Goal: Navigation & Orientation: Find specific page/section

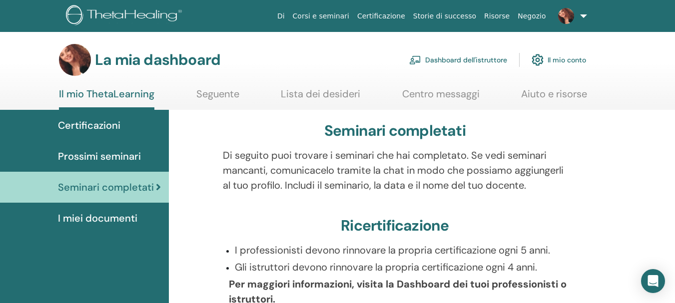
click at [79, 122] on font "Certificazioni" at bounding box center [89, 125] width 62 height 13
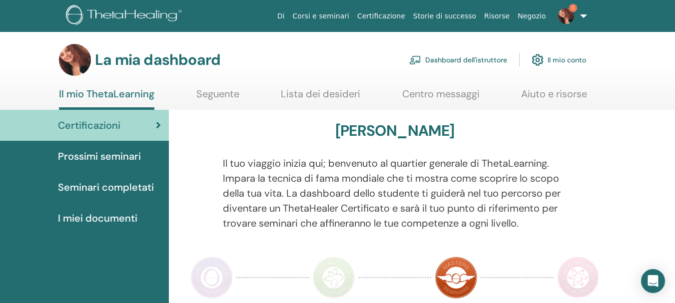
click at [457, 56] on font "Dashboard dell'istruttore" at bounding box center [466, 60] width 82 height 9
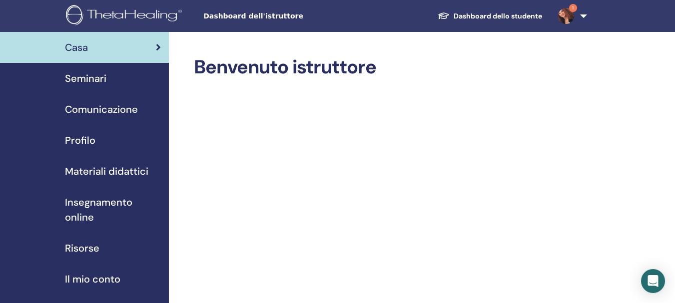
click at [569, 6] on span "1" at bounding box center [573, 8] width 8 height 8
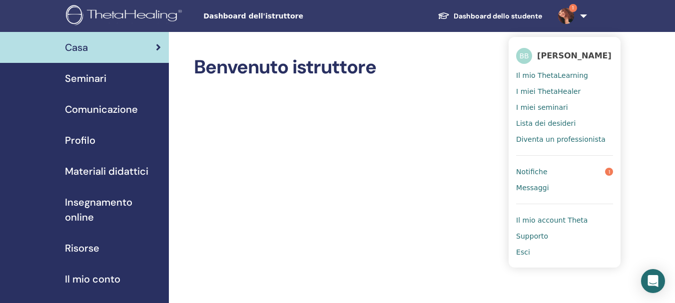
click at [524, 176] on font "Notifiche" at bounding box center [531, 172] width 31 height 8
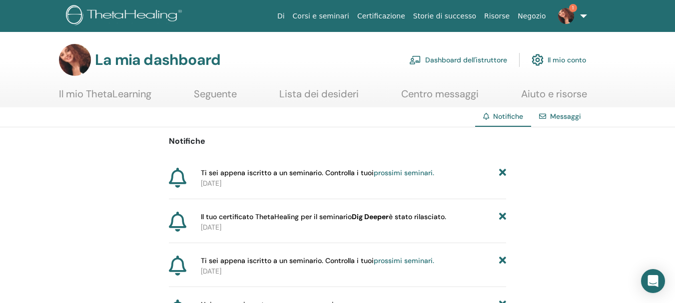
click at [568, 15] on img at bounding box center [566, 16] width 16 height 16
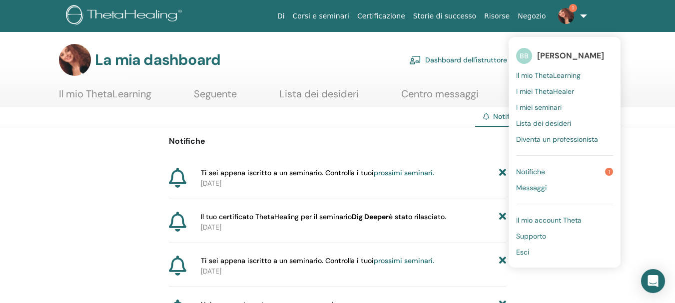
click at [389, 15] on font "Certificazione" at bounding box center [381, 16] width 48 height 8
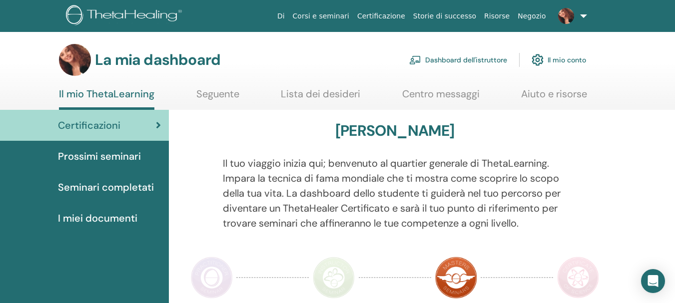
click at [104, 183] on font "Seminari completati" at bounding box center [106, 187] width 96 height 13
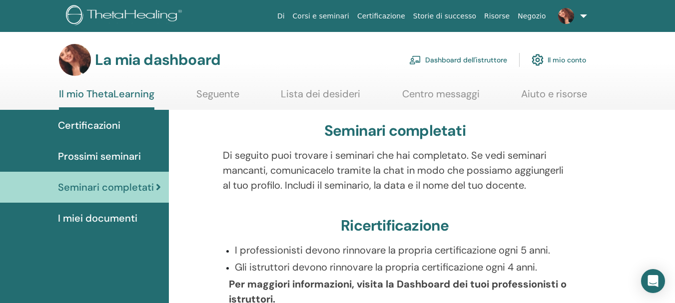
click at [449, 57] on font "Dashboard dell'istruttore" at bounding box center [466, 60] width 82 height 9
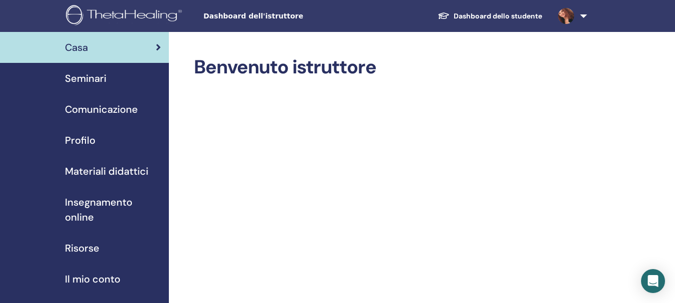
click at [82, 73] on font "Seminari" at bounding box center [85, 78] width 41 height 13
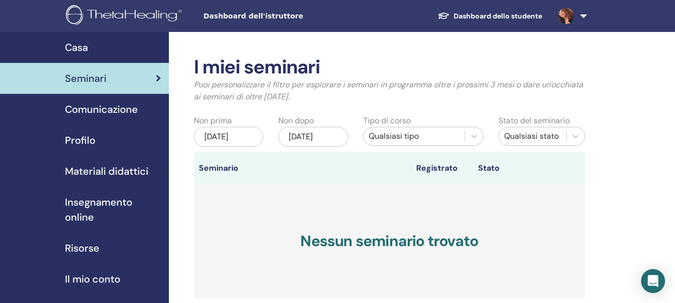
click at [583, 16] on link at bounding box center [570, 16] width 41 height 32
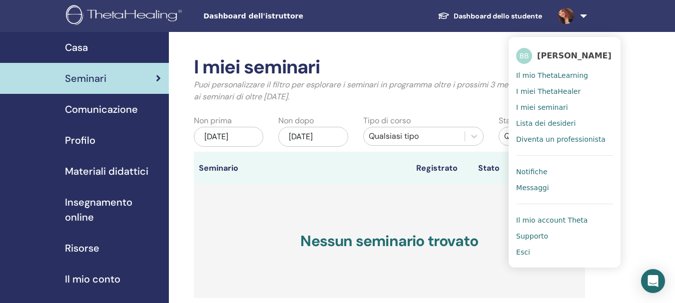
click at [527, 169] on link "Notifiche" at bounding box center [564, 172] width 97 height 16
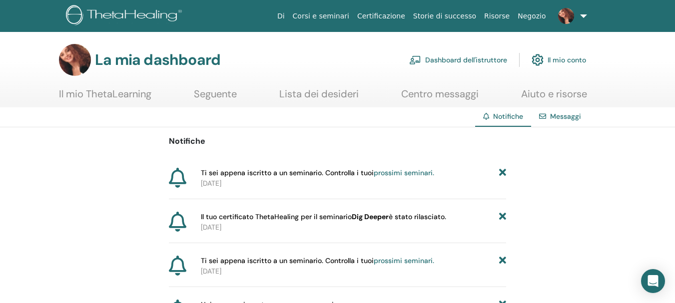
click at [549, 117] on div "Messaggi" at bounding box center [560, 116] width 58 height 18
click at [392, 12] on font "Certificazione" at bounding box center [381, 16] width 48 height 8
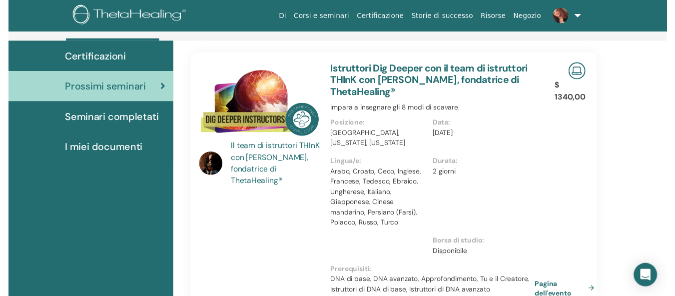
scroll to position [126, 0]
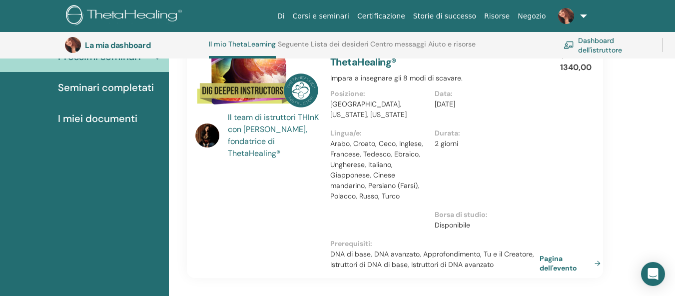
click at [90, 119] on font "I miei documenti" at bounding box center [97, 118] width 79 height 13
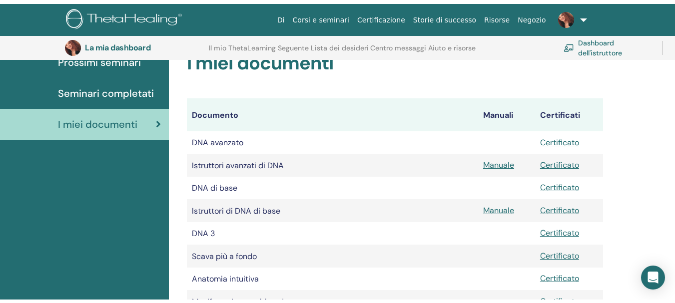
scroll to position [14, 0]
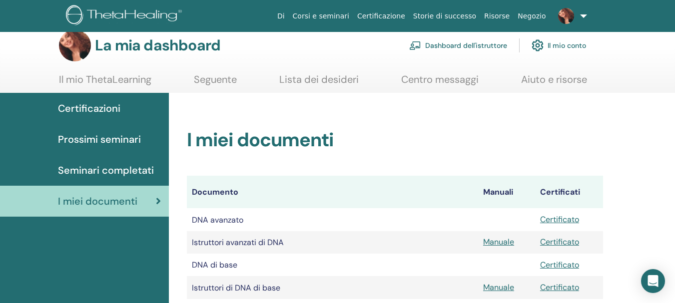
click at [462, 43] on font "Dashboard dell'istruttore" at bounding box center [466, 45] width 82 height 9
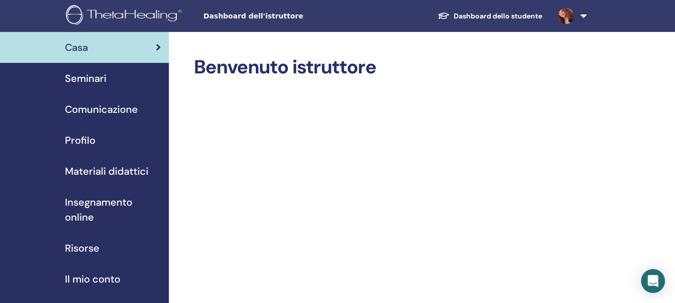
click at [79, 81] on font "Seminari" at bounding box center [85, 78] width 41 height 13
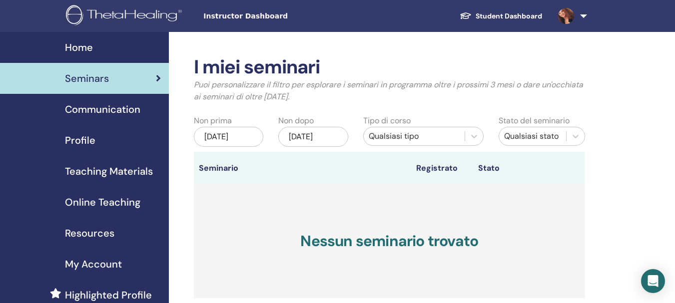
click at [500, 8] on link "Student Dashboard" at bounding box center [501, 16] width 98 height 18
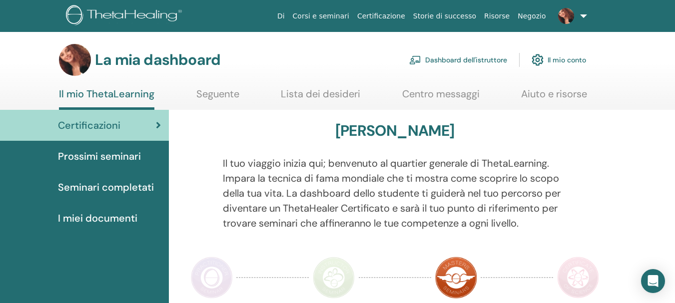
click at [565, 16] on img at bounding box center [566, 16] width 16 height 16
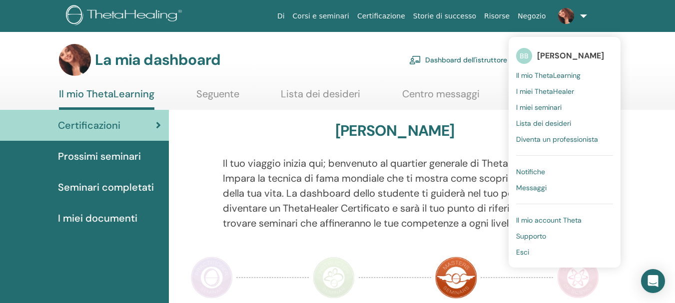
click at [529, 169] on font "Notifiche" at bounding box center [530, 171] width 29 height 9
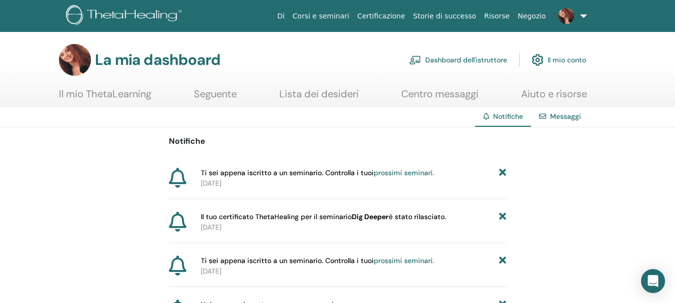
click at [464, 61] on font "Dashboard dell'istruttore" at bounding box center [466, 60] width 82 height 9
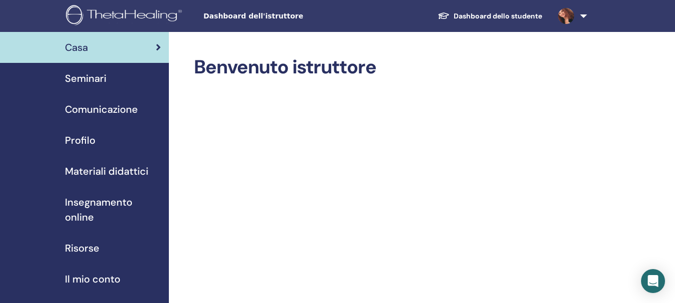
click at [87, 75] on font "Seminari" at bounding box center [85, 78] width 41 height 13
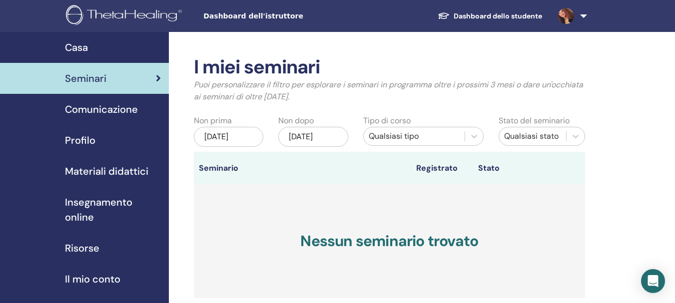
click at [490, 13] on font "Dashboard dello studente" at bounding box center [498, 15] width 88 height 9
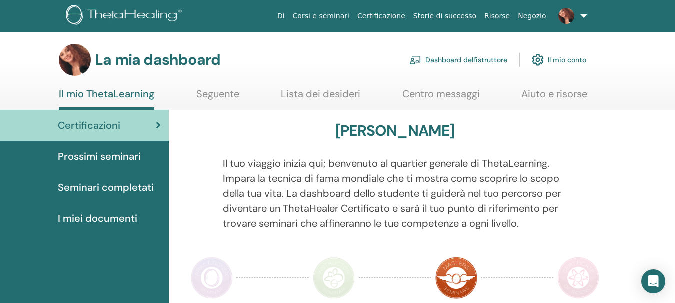
click at [115, 186] on font "Seminari completati" at bounding box center [106, 187] width 96 height 13
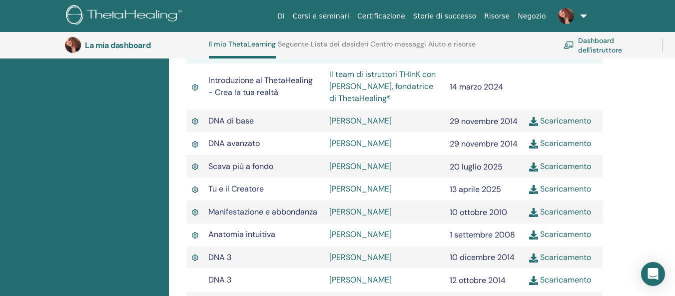
scroll to position [376, 0]
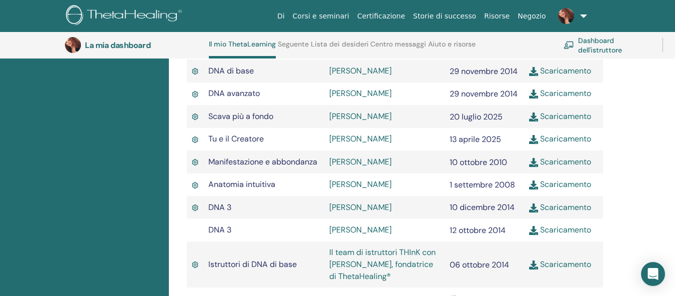
click at [570, 265] on font "Scaricamento" at bounding box center [565, 264] width 51 height 10
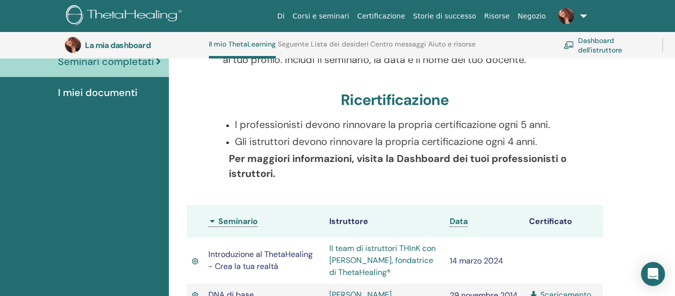
scroll to position [126, 0]
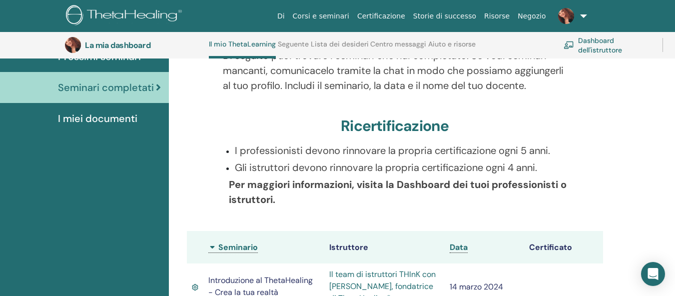
click at [603, 49] on font "Dashboard dell'istruttore" at bounding box center [600, 45] width 44 height 18
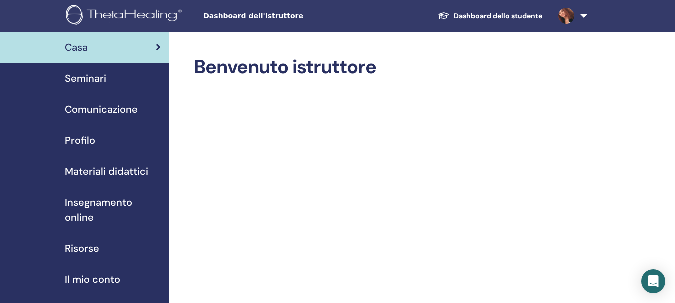
click at [81, 137] on font "Profilo" at bounding box center [80, 140] width 30 height 13
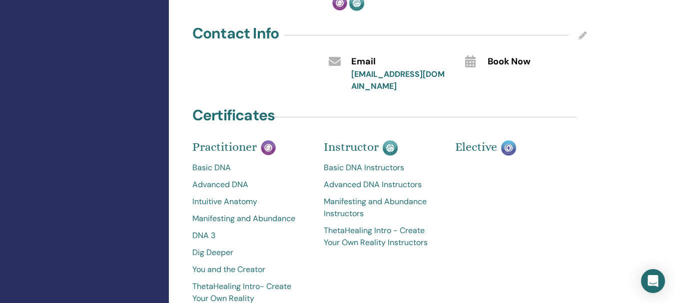
scroll to position [450, 0]
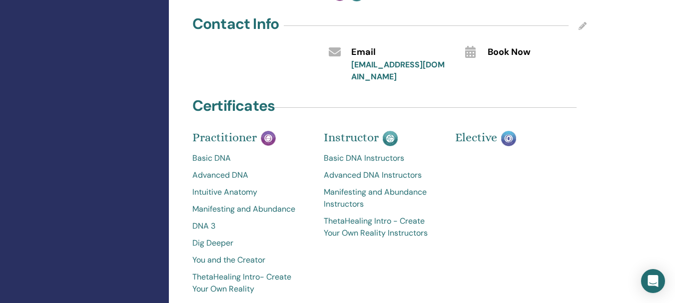
click at [219, 237] on link "Dig Deeper" at bounding box center [250, 243] width 116 height 12
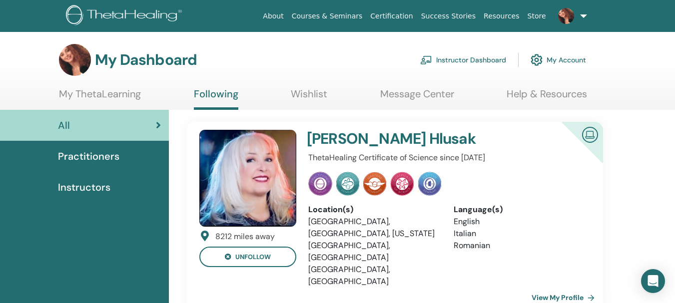
click at [466, 57] on link "Instructor Dashboard" at bounding box center [463, 60] width 86 height 22
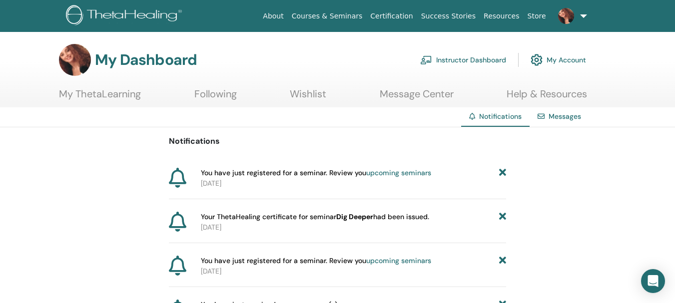
click at [478, 56] on link "Instructor Dashboard" at bounding box center [463, 60] width 86 height 22
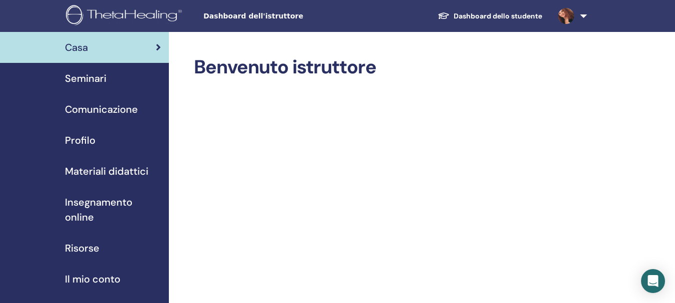
click at [90, 75] on font "Seminari" at bounding box center [85, 78] width 41 height 13
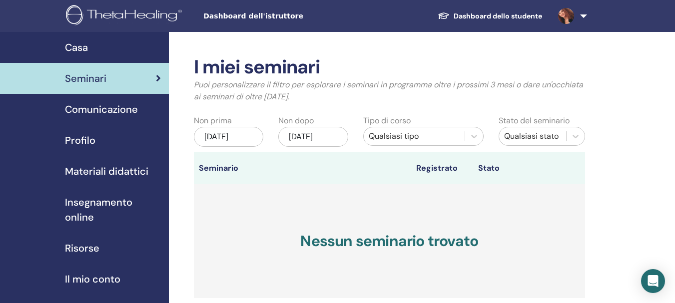
click at [102, 165] on font "Materiali didattici" at bounding box center [106, 171] width 83 height 13
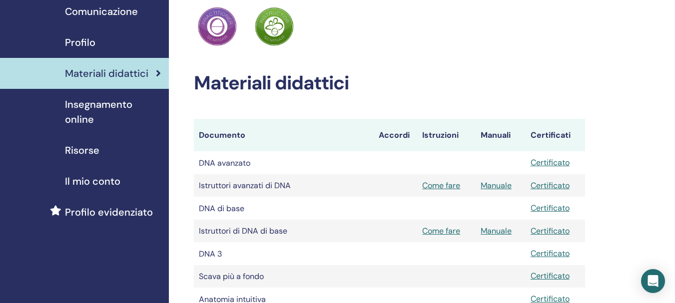
scroll to position [50, 0]
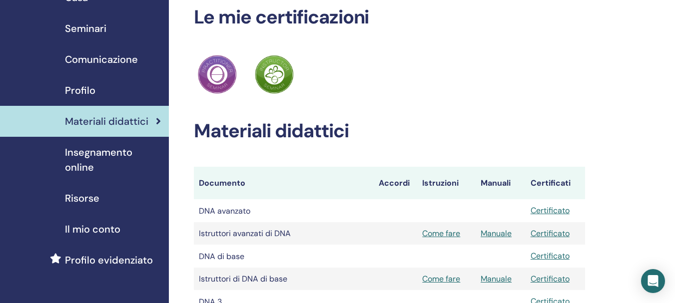
click at [83, 24] on font "Seminari" at bounding box center [85, 28] width 41 height 13
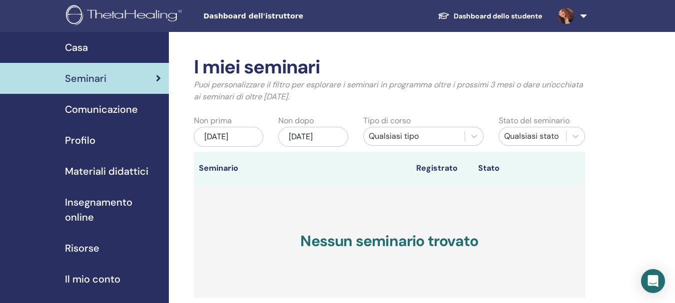
click at [115, 168] on font "Materiali didattici" at bounding box center [106, 171] width 83 height 13
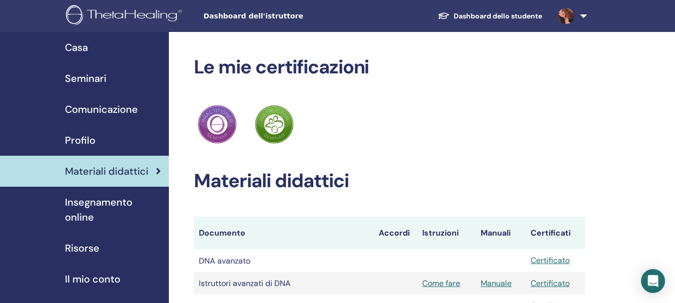
click at [99, 73] on font "Seminari" at bounding box center [85, 78] width 41 height 13
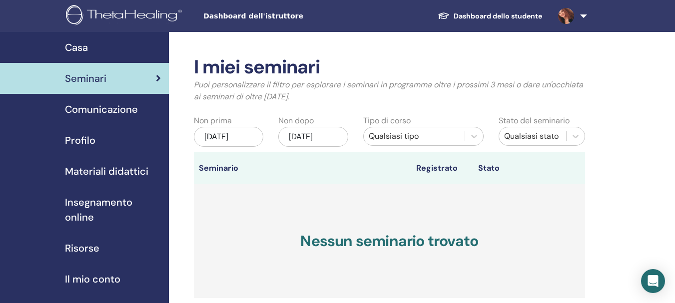
click at [96, 111] on font "Comunicazione" at bounding box center [101, 109] width 73 height 13
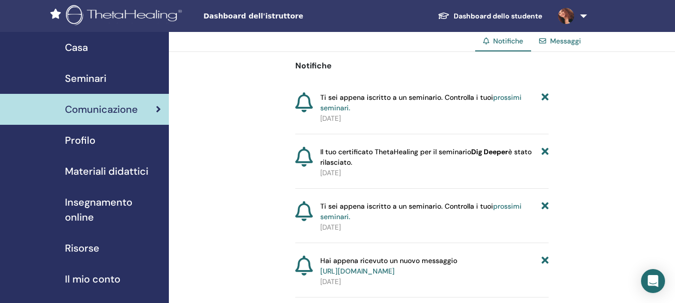
click at [488, 13] on font "Dashboard dello studente" at bounding box center [498, 15] width 88 height 9
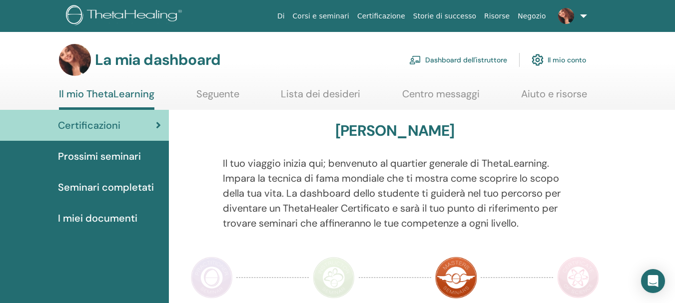
click at [564, 17] on img at bounding box center [566, 16] width 16 height 16
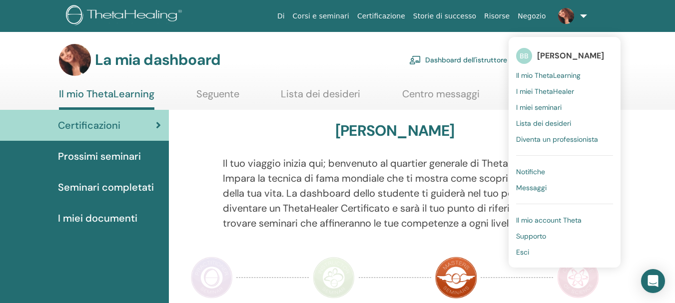
click at [537, 219] on font "Il mio account Theta" at bounding box center [548, 220] width 65 height 9
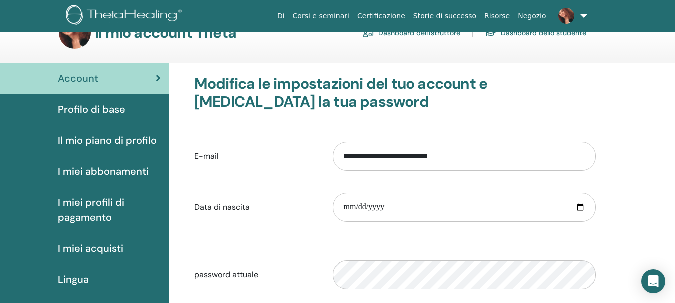
scroll to position [50, 0]
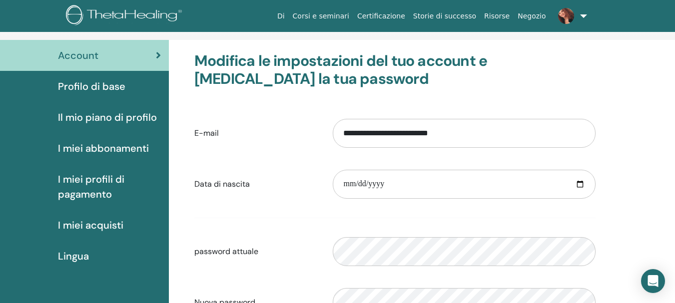
click at [105, 85] on font "Profilo di base" at bounding box center [91, 86] width 67 height 13
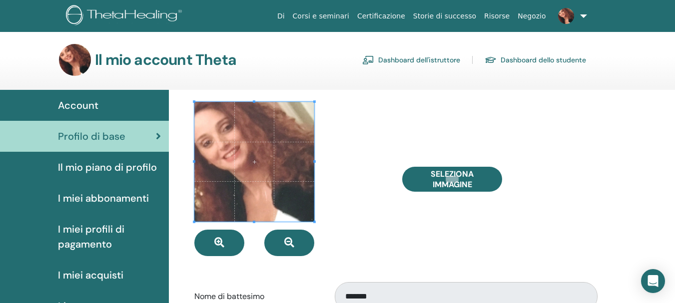
click at [583, 13] on link at bounding box center [570, 16] width 41 height 32
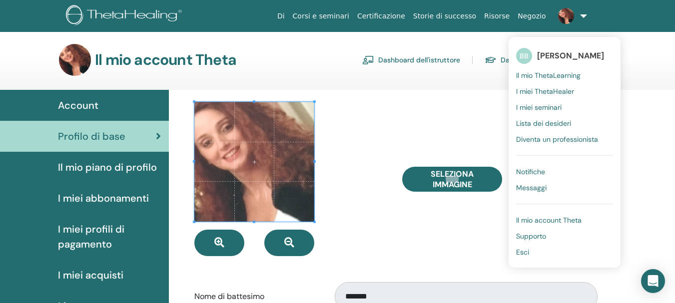
click at [546, 73] on font "Il mio ThetaLearning" at bounding box center [548, 75] width 64 height 9
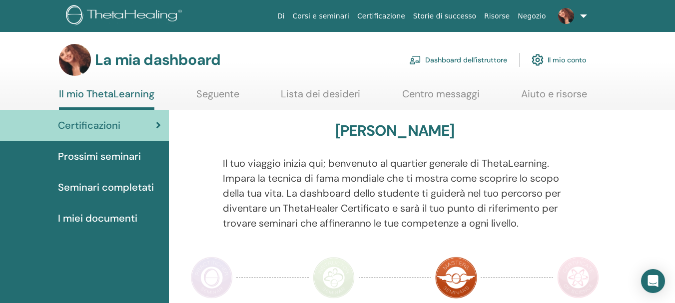
click at [101, 187] on font "Seminari completati" at bounding box center [106, 187] width 96 height 13
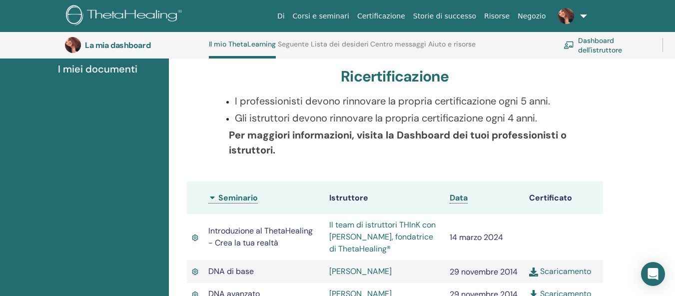
scroll to position [176, 0]
click at [460, 196] on font "Data" at bounding box center [459, 197] width 18 height 10
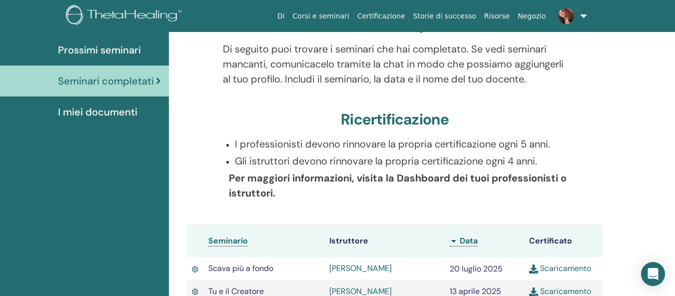
scroll to position [126, 0]
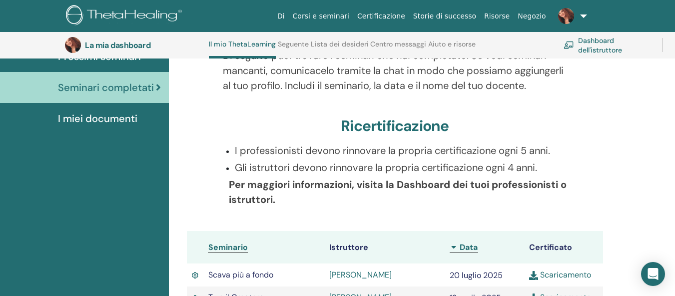
click at [592, 46] on font "Dashboard dell'istruttore" at bounding box center [600, 45] width 44 height 18
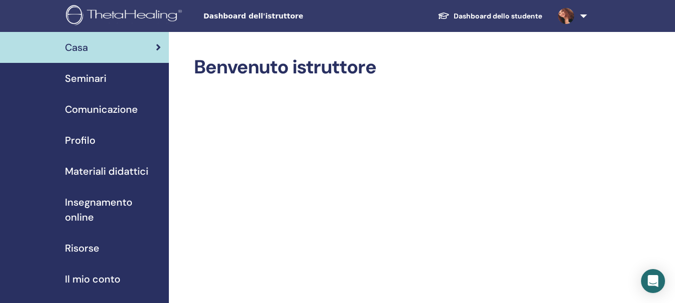
click at [484, 14] on font "Dashboard dello studente" at bounding box center [498, 15] width 88 height 9
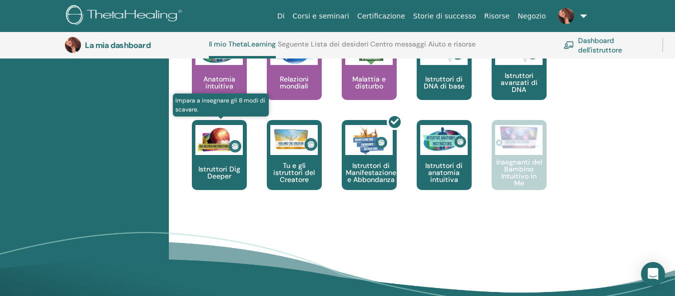
scroll to position [576, 0]
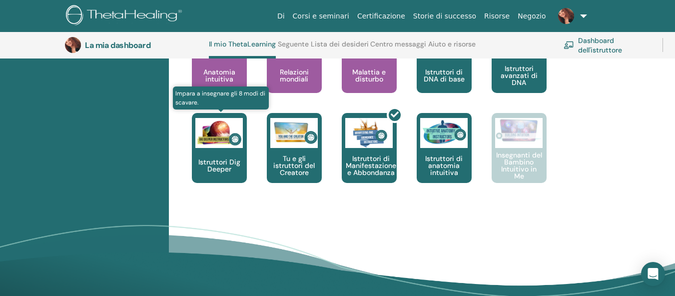
click at [235, 148] on div "Istruttori Dig Deeper" at bounding box center [219, 148] width 55 height 70
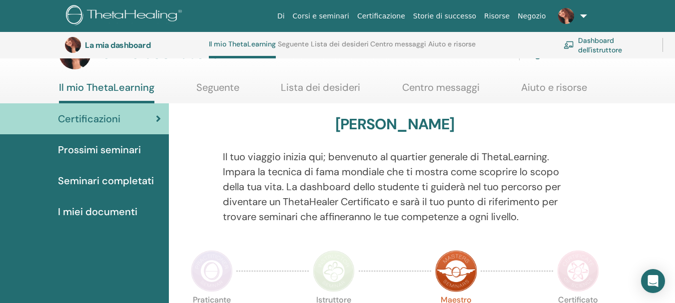
scroll to position [10, 0]
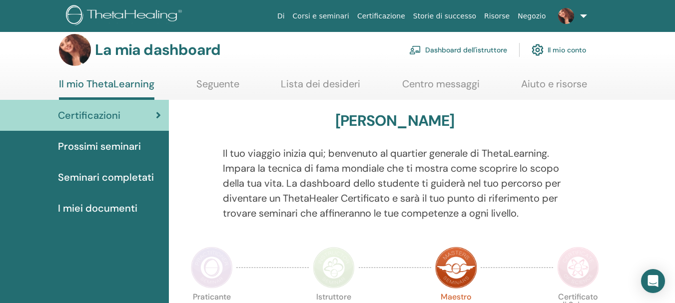
click at [99, 177] on font "Seminari completati" at bounding box center [106, 177] width 96 height 13
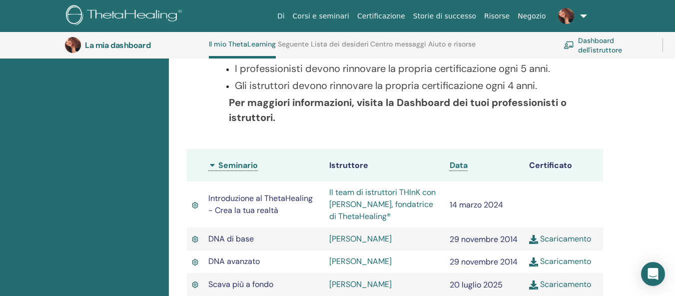
scroll to position [226, 0]
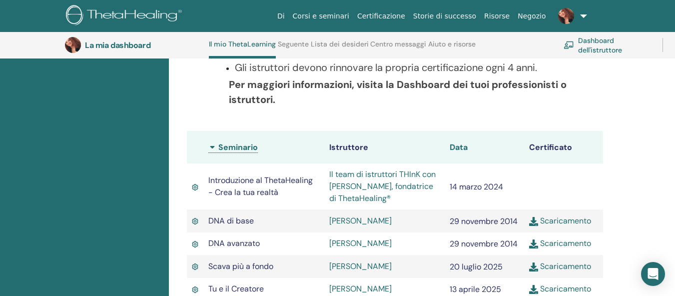
click at [459, 145] on font "Data" at bounding box center [459, 147] width 18 height 10
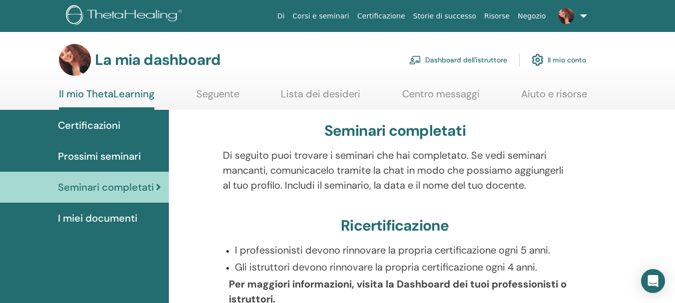
click at [584, 13] on link at bounding box center [570, 16] width 41 height 32
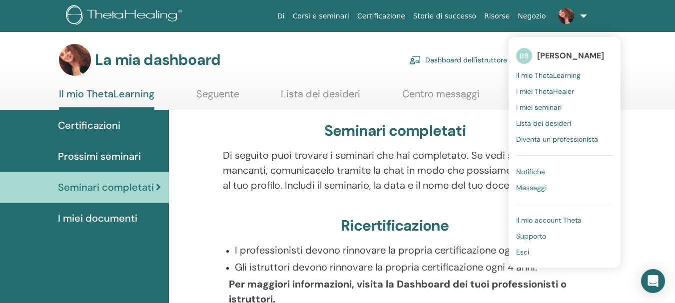
click at [530, 174] on font "Notifiche" at bounding box center [530, 171] width 29 height 9
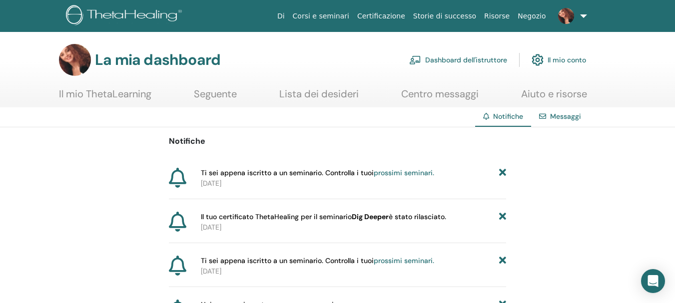
click at [411, 173] on font "prossimi seminari." at bounding box center [404, 172] width 60 height 9
click at [561, 14] on img at bounding box center [566, 16] width 16 height 16
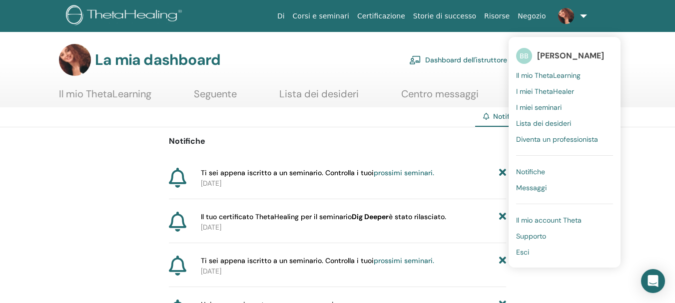
click at [536, 71] on font "Il mio ThetaLearning" at bounding box center [548, 75] width 64 height 9
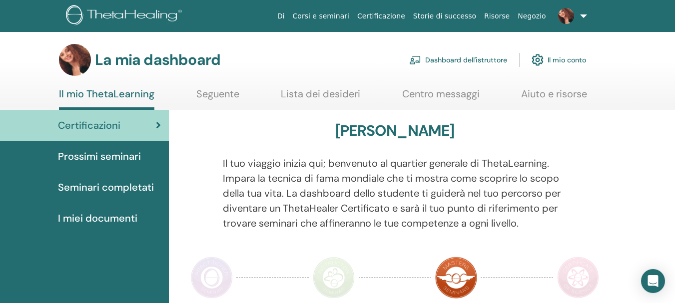
click at [121, 181] on font "Seminari completati" at bounding box center [106, 187] width 96 height 13
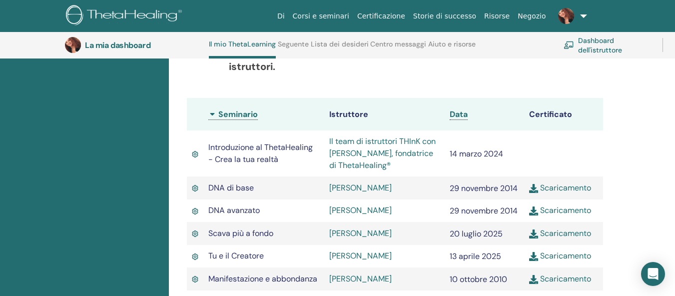
scroll to position [276, 0]
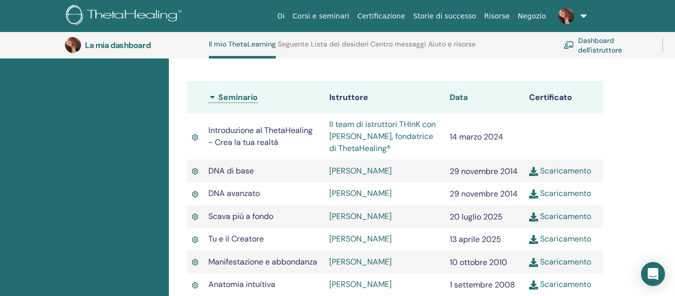
click at [459, 98] on font "Data" at bounding box center [459, 97] width 18 height 10
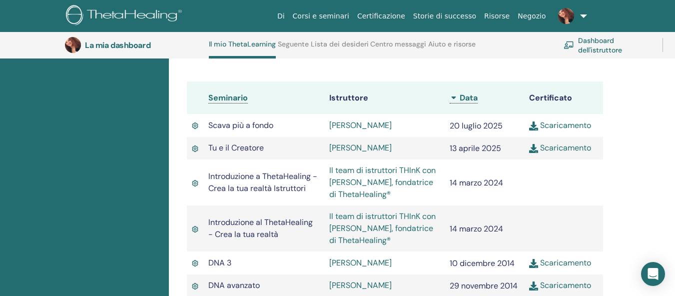
scroll to position [226, 0]
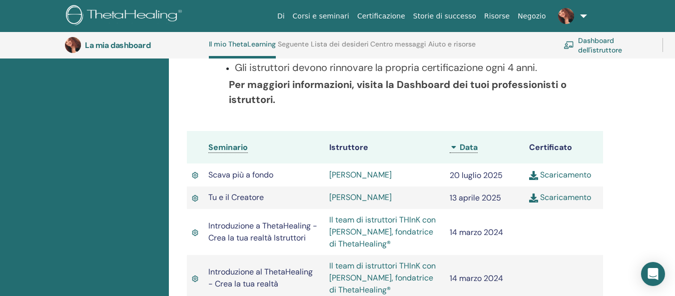
click at [388, 224] on font "Il team di istruttori THInK con [PERSON_NAME], fondatrice di ThetaHealing®" at bounding box center [382, 231] width 106 height 34
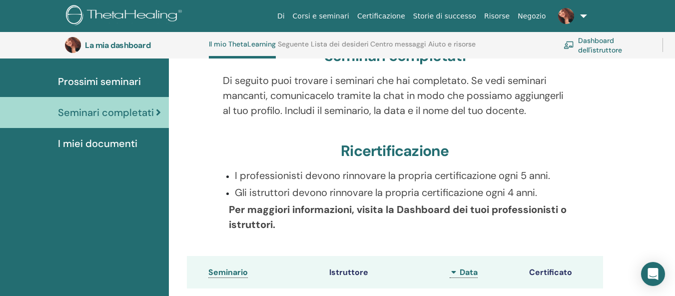
scroll to position [76, 0]
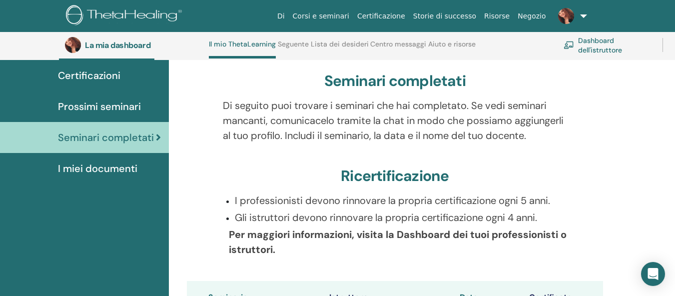
click at [596, 43] on font "Dashboard dell'istruttore" at bounding box center [600, 45] width 44 height 18
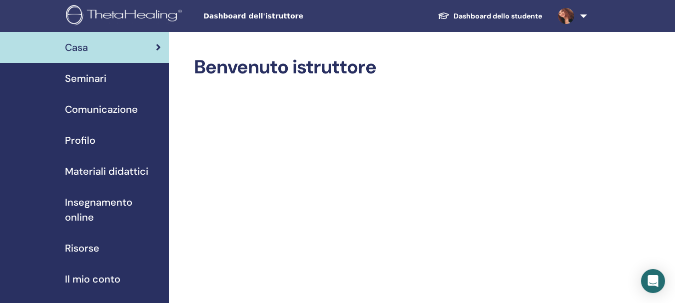
click at [99, 78] on font "Seminari" at bounding box center [85, 78] width 41 height 13
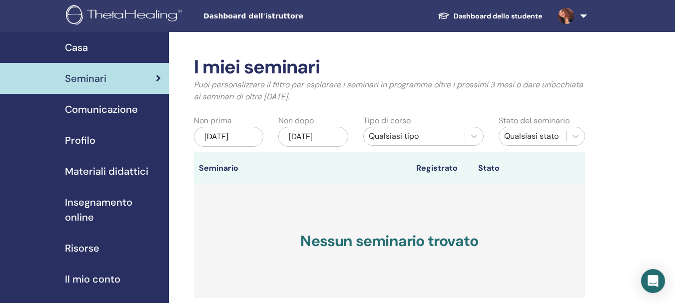
click at [127, 109] on font "Comunicazione" at bounding box center [101, 109] width 73 height 13
